Goal: Task Accomplishment & Management: Use online tool/utility

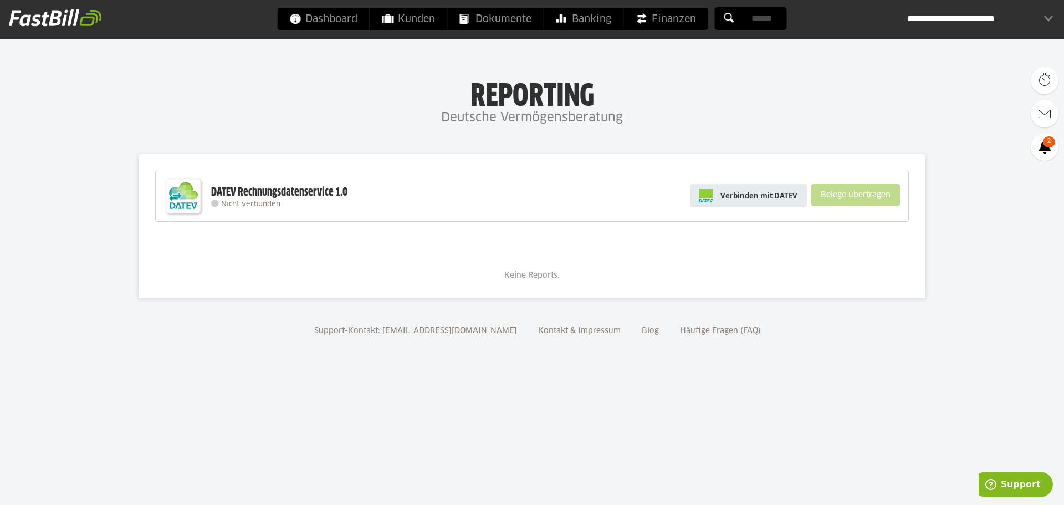
click at [745, 198] on span "Verbinden mit DATEV" at bounding box center [758, 195] width 77 height 11
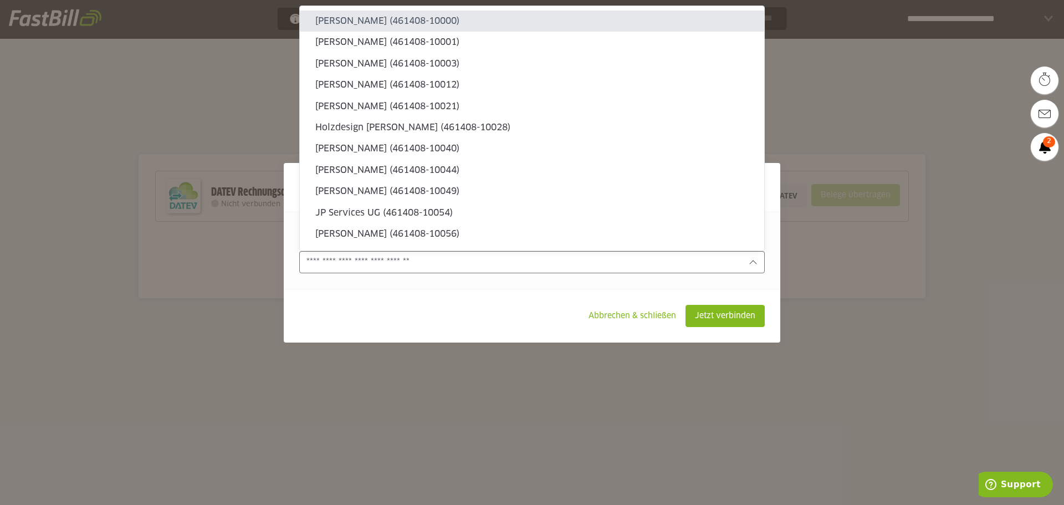
click at [756, 264] on icon at bounding box center [752, 262] width 9 height 9
click at [628, 314] on slot "Abbrechen & schließen" at bounding box center [632, 315] width 105 height 21
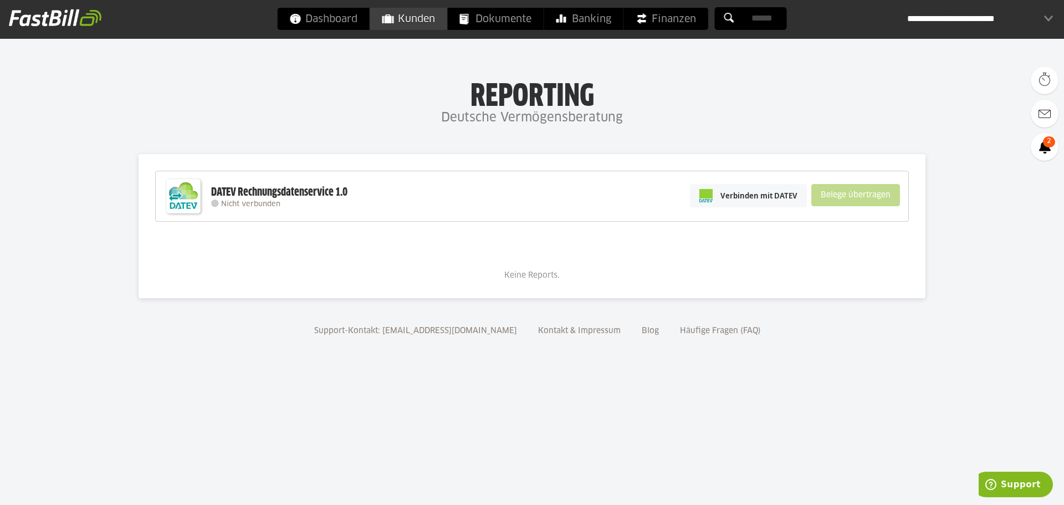
click at [407, 18] on span "Kunden" at bounding box center [408, 19] width 53 height 22
